Goal: Navigation & Orientation: Find specific page/section

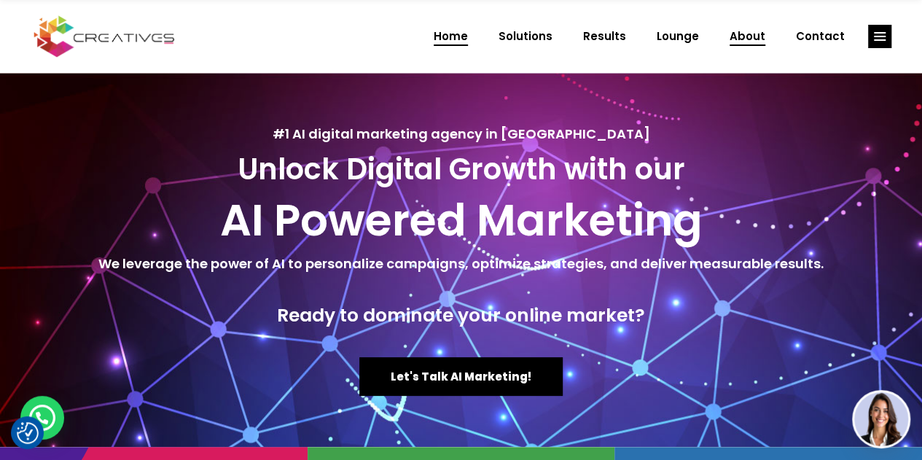
click at [763, 35] on span "About" at bounding box center [747, 36] width 36 height 38
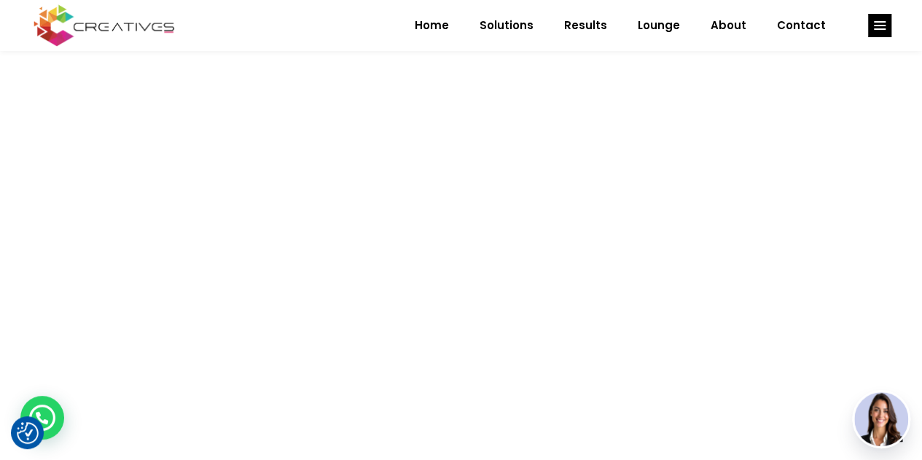
scroll to position [1457, 0]
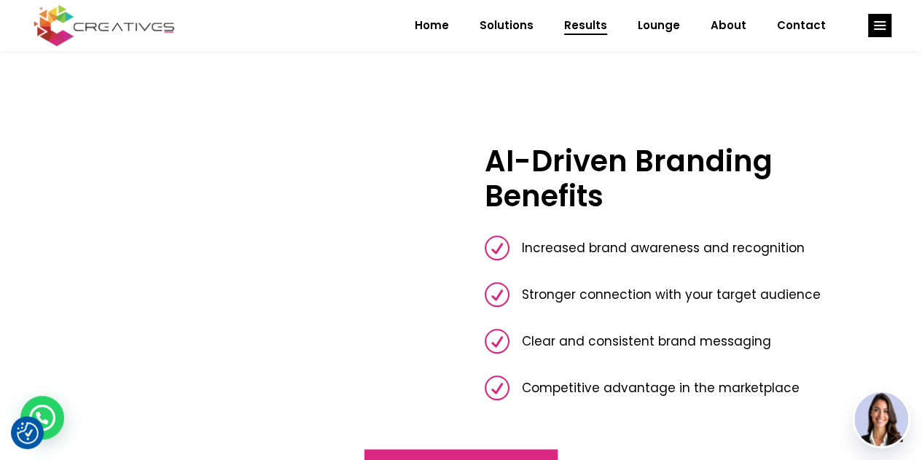
click at [603, 20] on span "Results" at bounding box center [585, 26] width 43 height 38
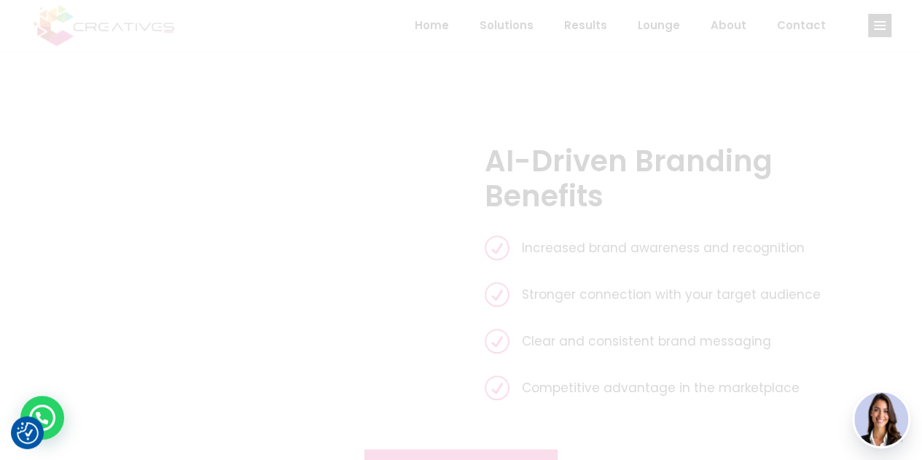
scroll to position [0, 0]
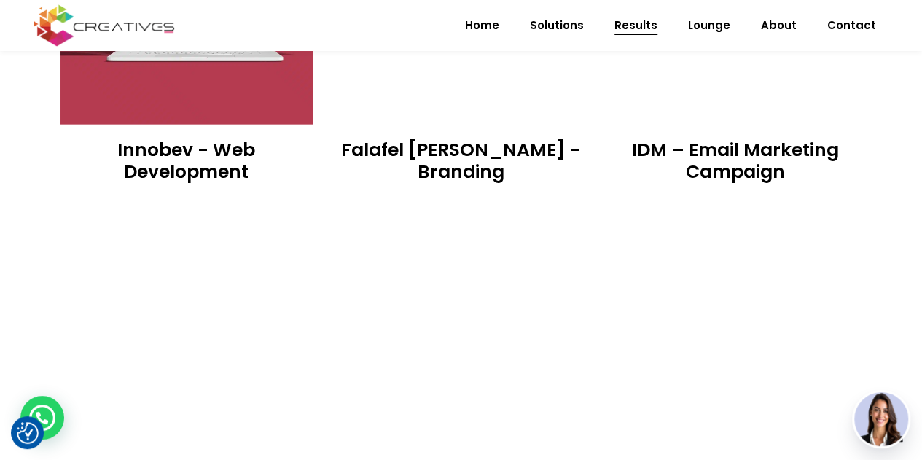
scroll to position [1530, 0]
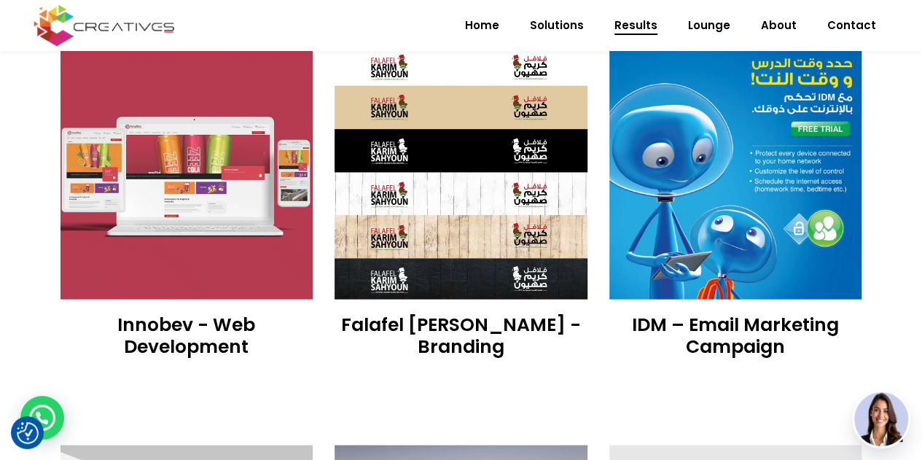
click at [530, 189] on img at bounding box center [460, 173] width 253 height 253
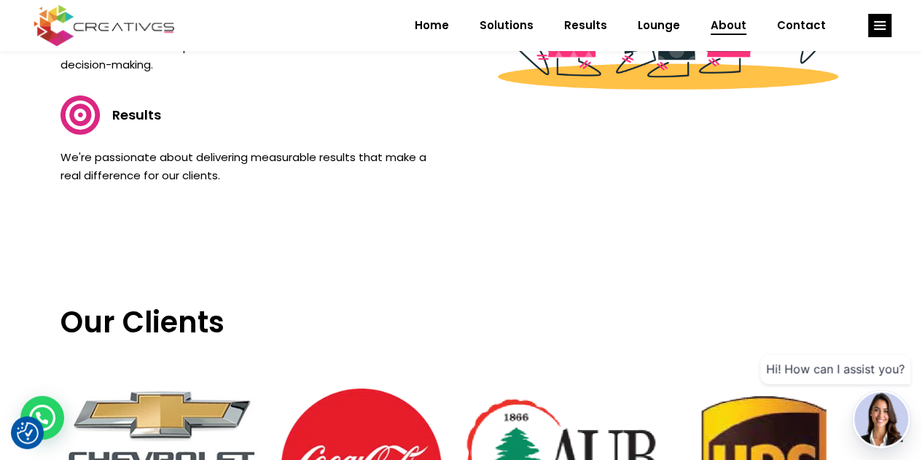
scroll to position [1530, 0]
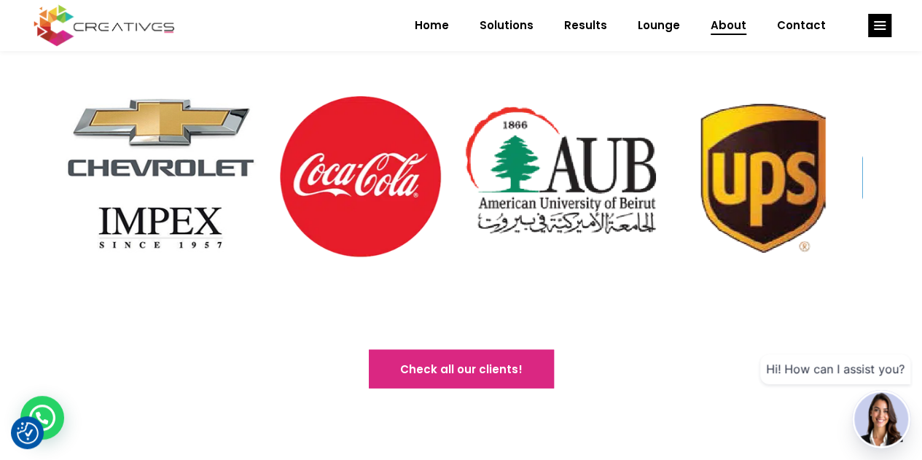
drag, startPoint x: 656, startPoint y: 228, endPoint x: 144, endPoint y: 229, distance: 512.1
click at [460, 229] on img at bounding box center [560, 176] width 200 height 200
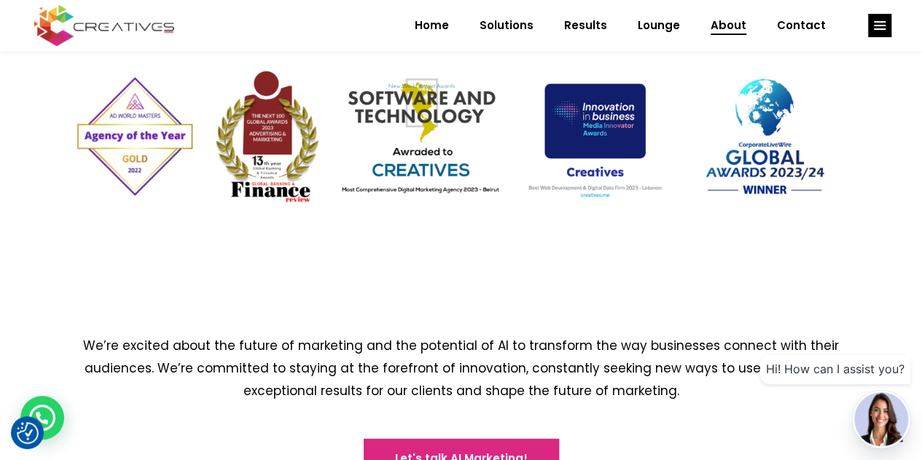
scroll to position [2167, 0]
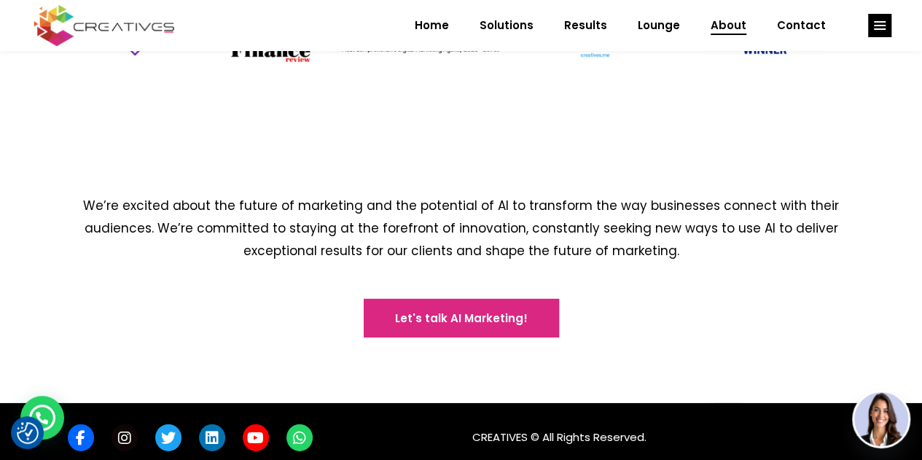
click at [122, 425] on span "link" at bounding box center [124, 438] width 13 height 26
